Goal: Check status

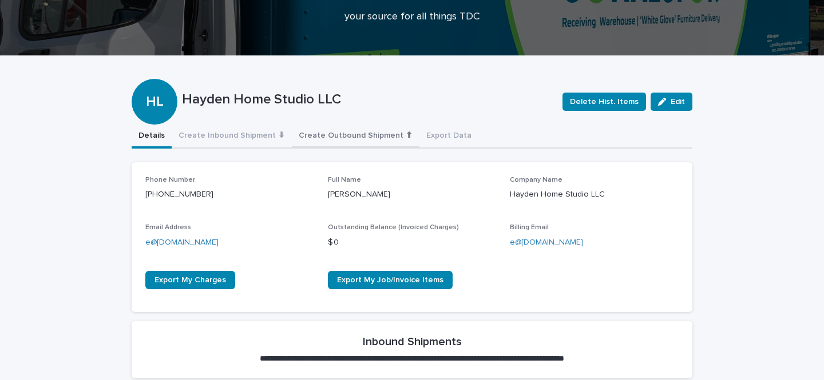
scroll to position [1, 0]
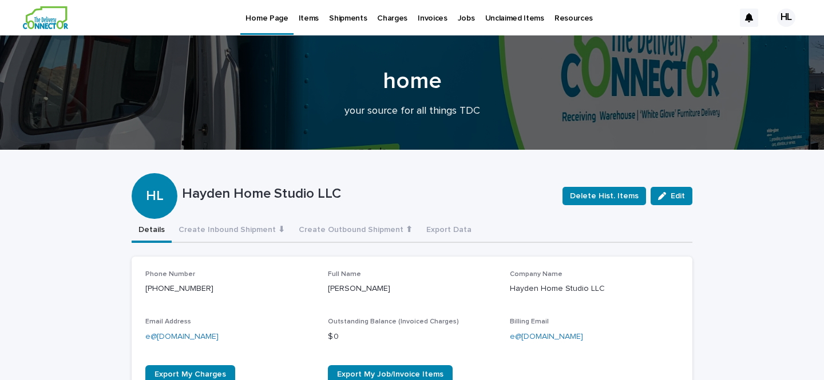
click at [299, 18] on p "Items" at bounding box center [309, 11] width 20 height 24
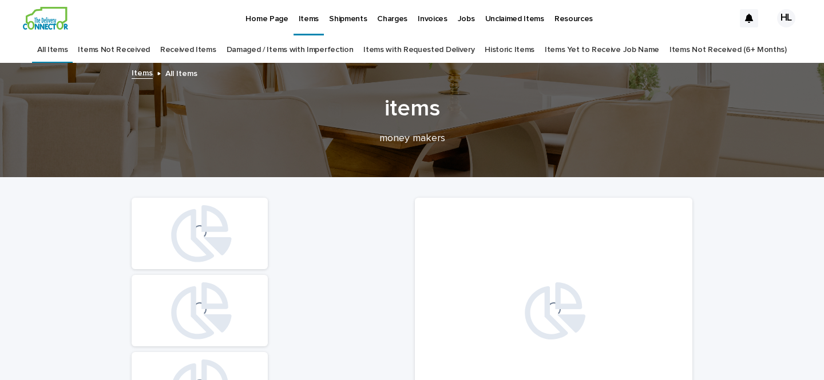
scroll to position [18, 0]
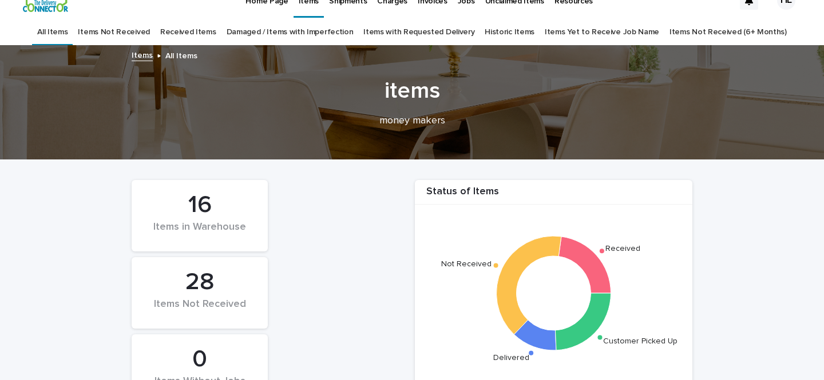
click at [211, 205] on div "16" at bounding box center [199, 205] width 97 height 29
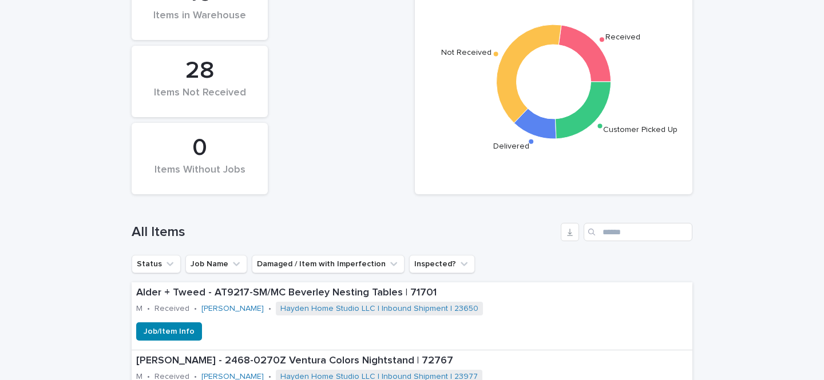
scroll to position [249, 0]
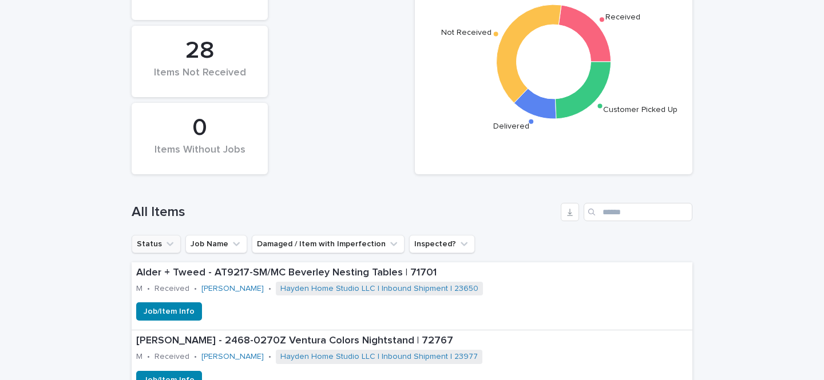
click at [164, 243] on icon "Status" at bounding box center [169, 244] width 11 height 11
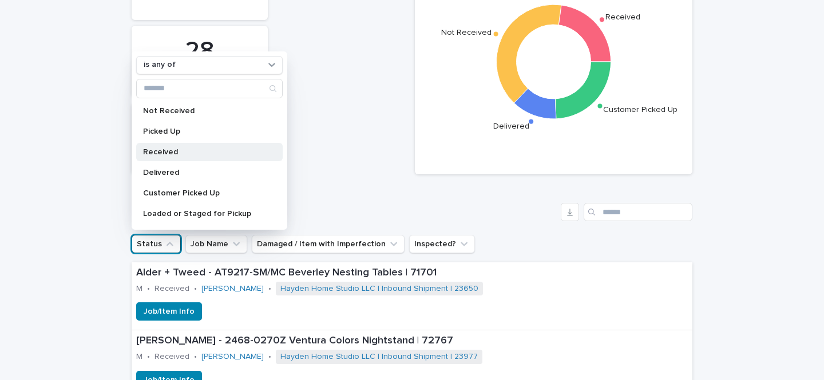
click at [200, 158] on div "Received" at bounding box center [209, 152] width 146 height 18
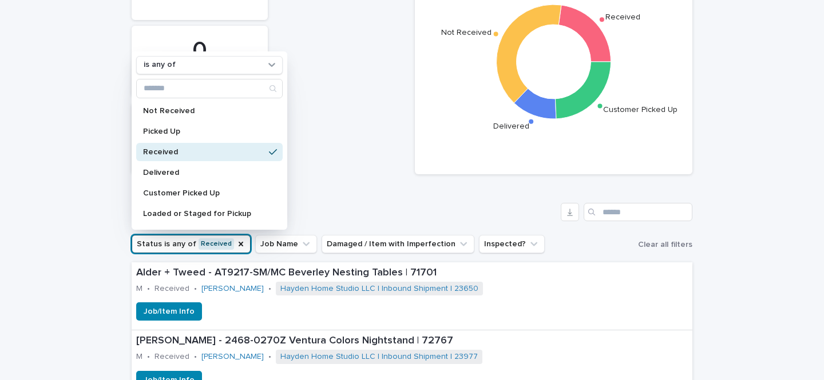
click at [358, 180] on div "All Items" at bounding box center [412, 207] width 561 height 55
